Goal: Register for event/course

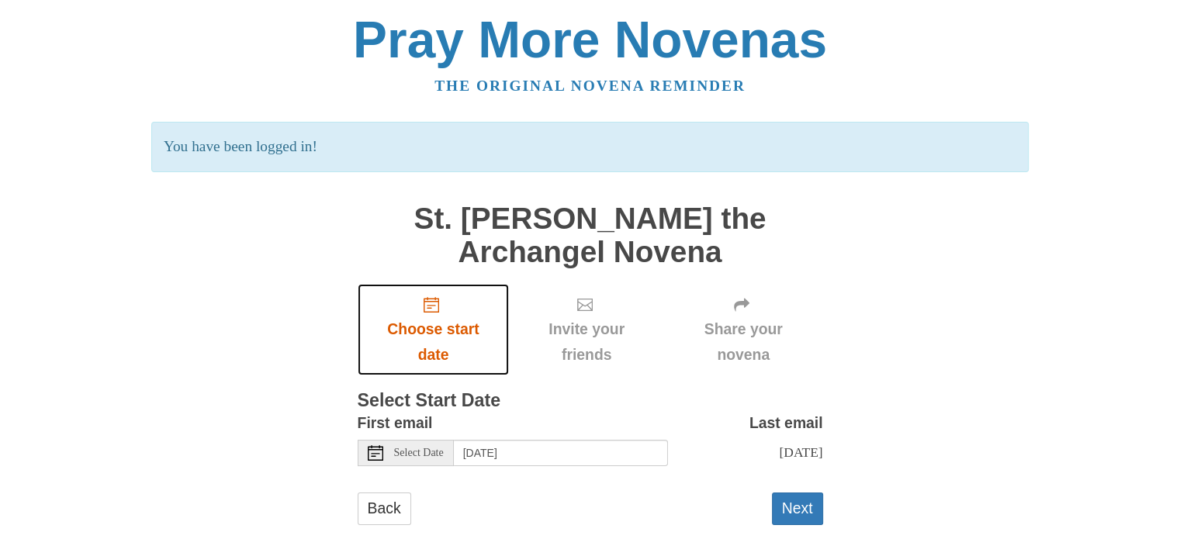
click at [490, 331] on span "Choose start date" at bounding box center [433, 342] width 121 height 51
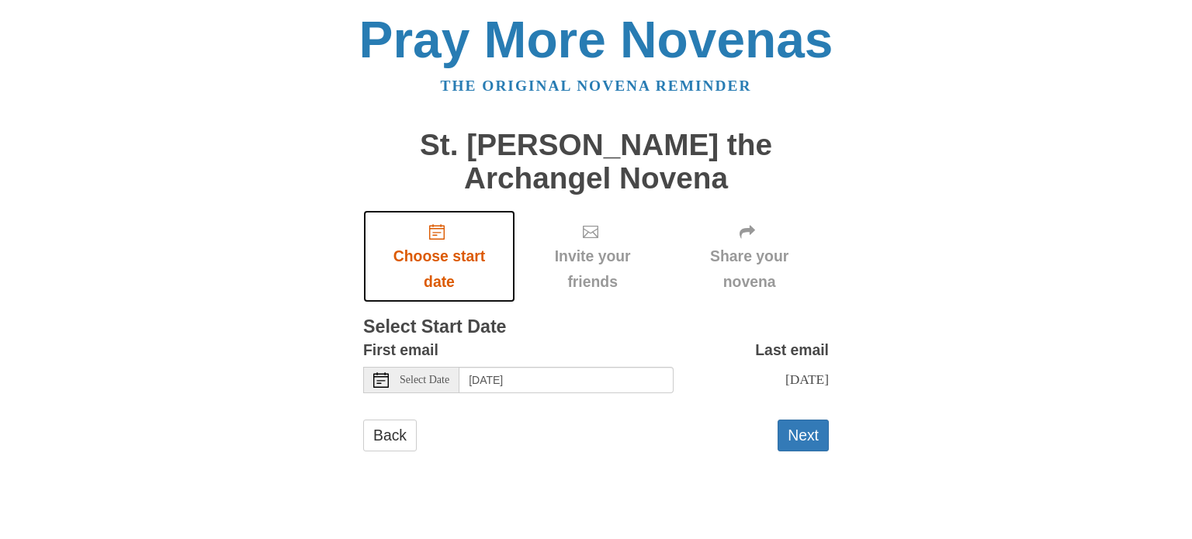
click at [438, 227] on icon "Choose start date" at bounding box center [437, 232] width 16 height 16
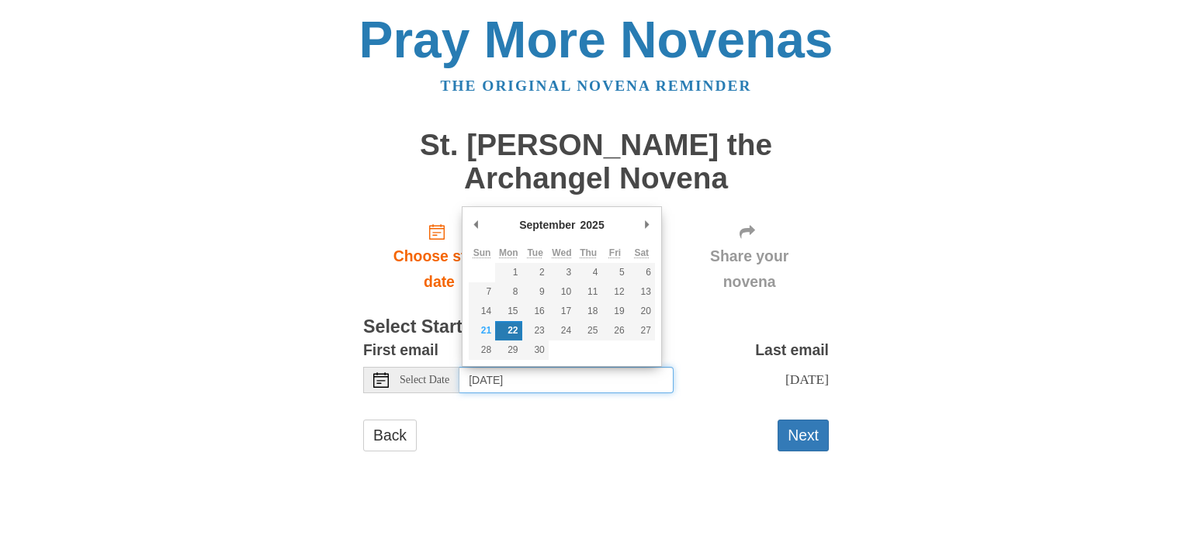
click at [584, 375] on input "[DATE]" at bounding box center [566, 380] width 214 height 26
click at [378, 376] on use at bounding box center [381, 380] width 16 height 16
type input "[DATE]"
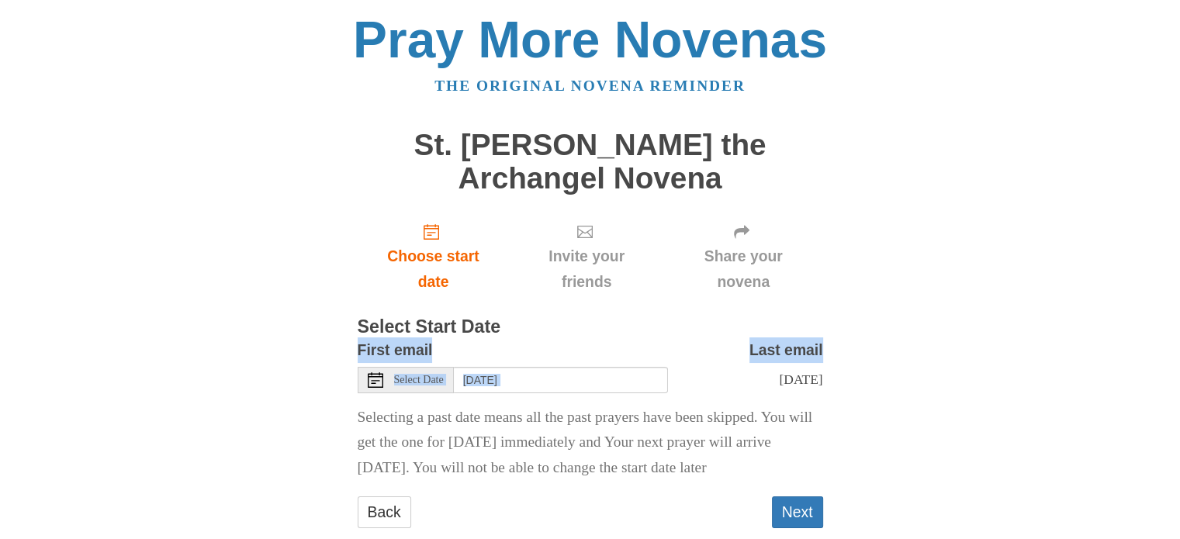
drag, startPoint x: 646, startPoint y: 310, endPoint x: 703, endPoint y: 372, distance: 84.0
click at [703, 372] on main "St. [PERSON_NAME] the Archangel Novena Choose start date Invite your friends Sh…" at bounding box center [591, 336] width 466 height 444
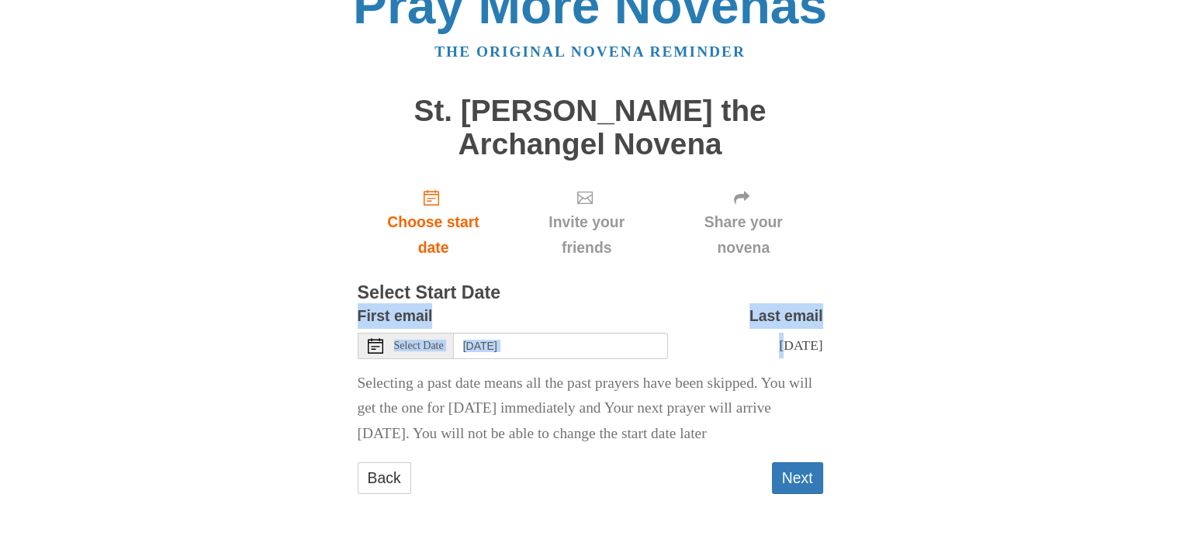
scroll to position [73, 0]
click at [804, 476] on button "Next" at bounding box center [797, 478] width 51 height 32
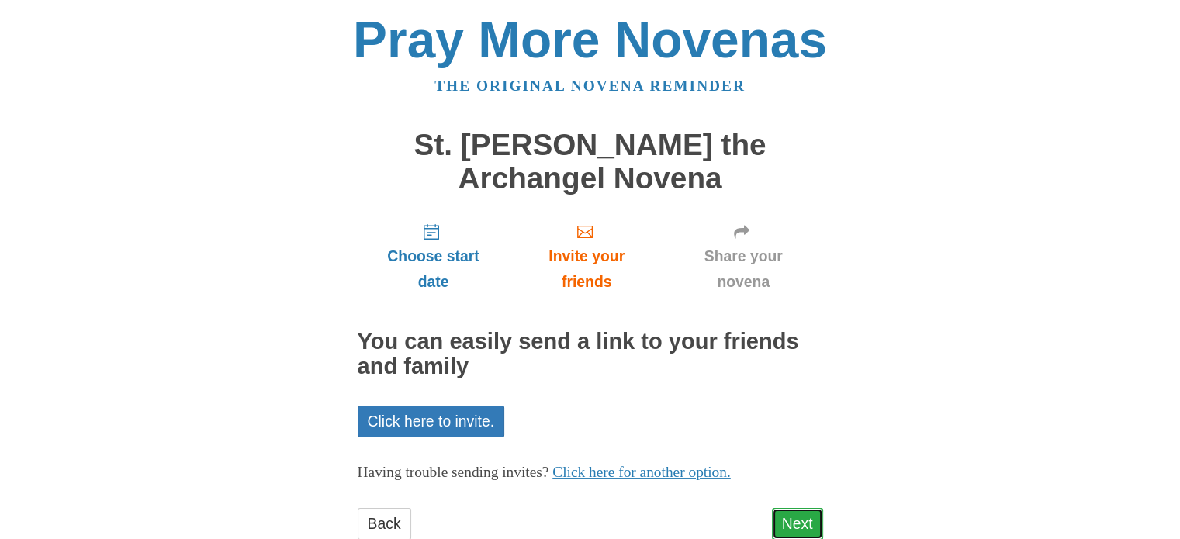
click at [802, 521] on link "Next" at bounding box center [797, 524] width 51 height 32
